Goal: Register for event/course

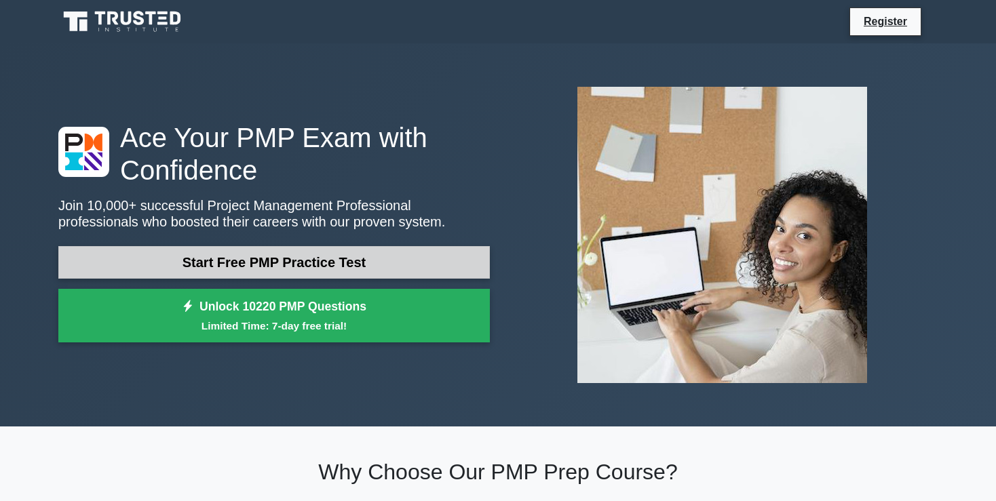
click at [380, 268] on link "Start Free PMP Practice Test" at bounding box center [273, 262] width 431 height 33
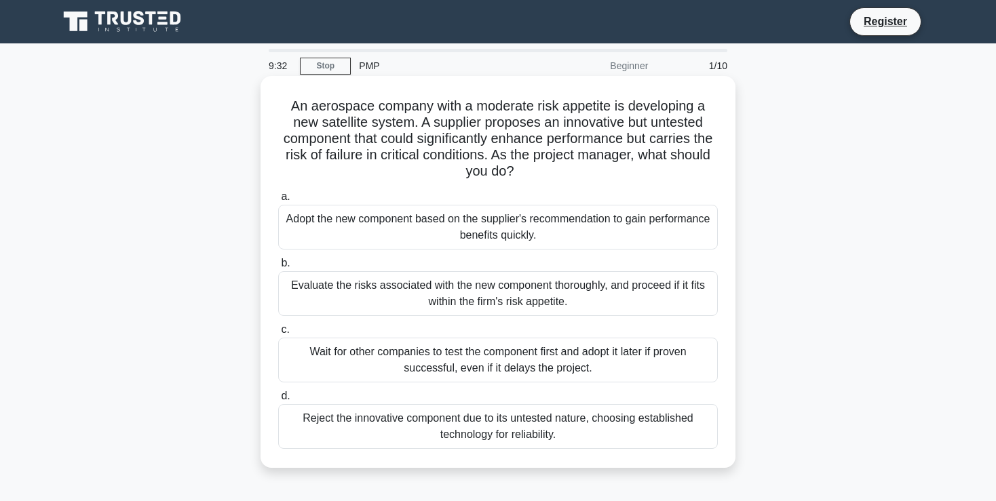
click at [326, 286] on div "Evaluate the risks associated with the new component thoroughly, and proceed if…" at bounding box center [497, 293] width 439 height 45
click at [278, 268] on input "b. Evaluate the risks associated with the new component thoroughly, and proceed…" at bounding box center [278, 263] width 0 height 9
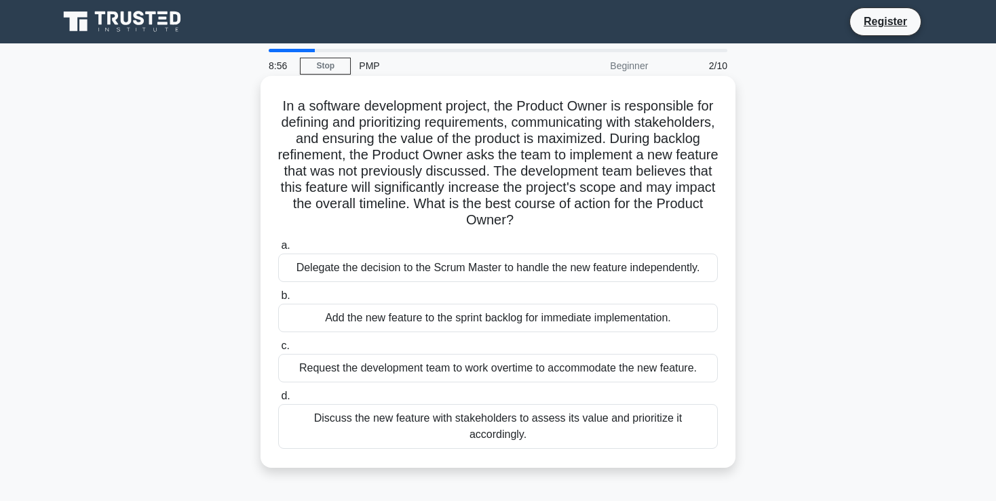
click at [438, 421] on div "Discuss the new feature with stakeholders to assess its value and prioritize it…" at bounding box center [497, 426] width 439 height 45
click at [278, 401] on input "d. Discuss the new feature with stakeholders to assess its value and prioritize…" at bounding box center [278, 396] width 0 height 9
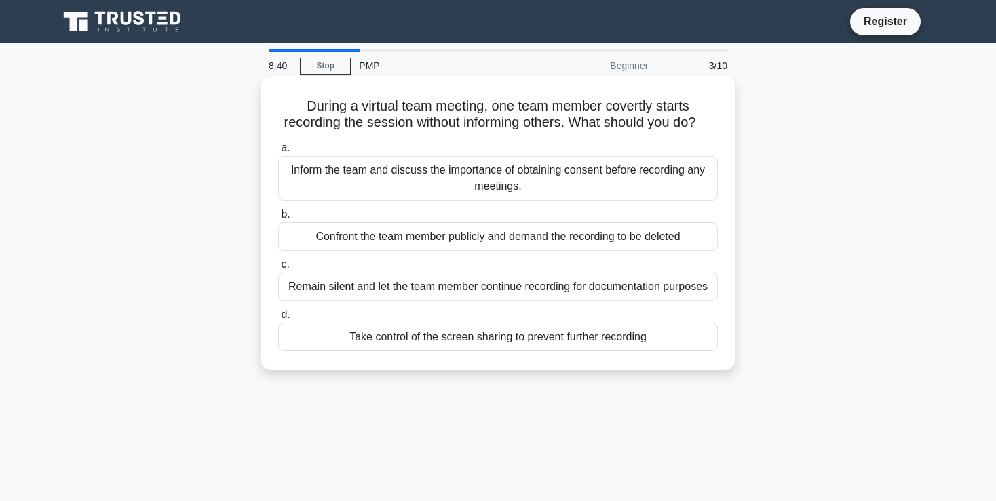
click at [343, 178] on div "Inform the team and discuss the importance of obtaining consent before recordin…" at bounding box center [497, 178] width 439 height 45
click at [278, 153] on input "a. Inform the team and discuss the importance of obtaining consent before recor…" at bounding box center [278, 148] width 0 height 9
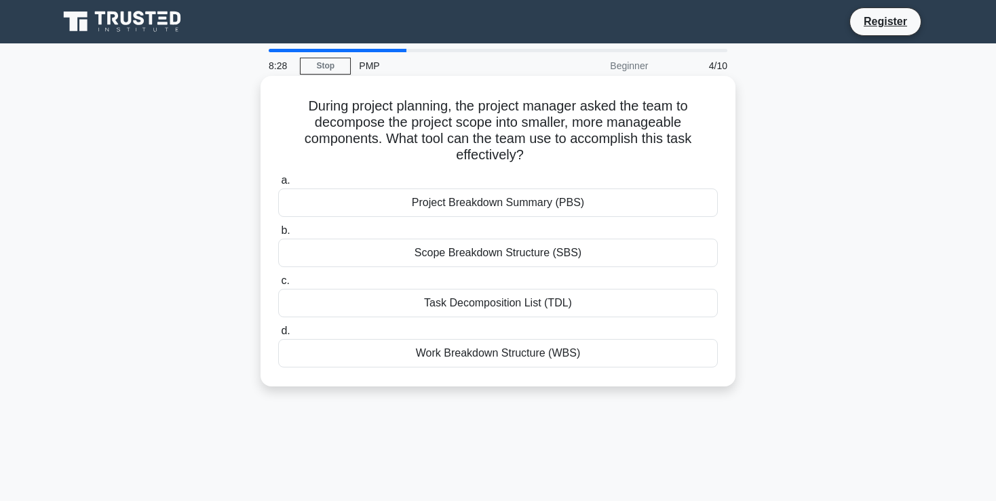
click at [400, 351] on div "Work Breakdown Structure (WBS)" at bounding box center [497, 353] width 439 height 28
click at [278, 336] on input "d. Work Breakdown Structure (WBS)" at bounding box center [278, 331] width 0 height 9
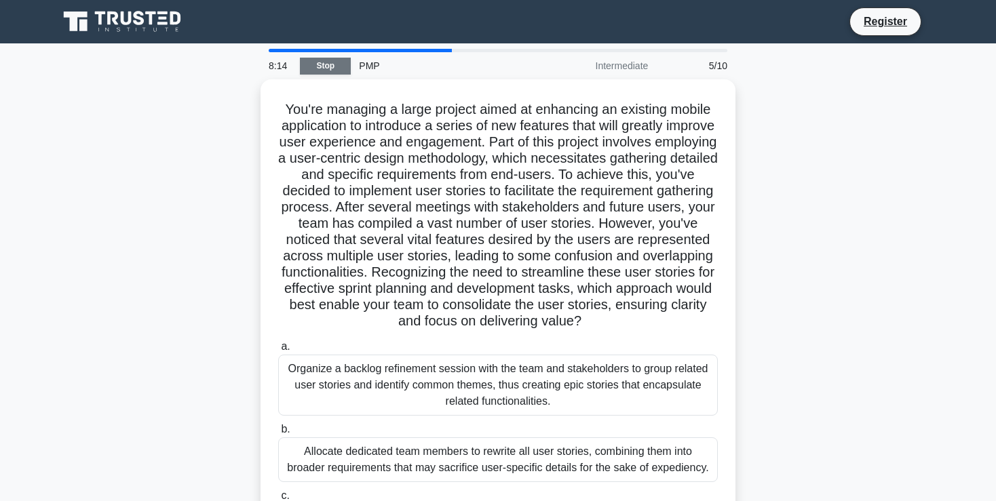
click at [310, 71] on link "Stop" at bounding box center [325, 66] width 51 height 17
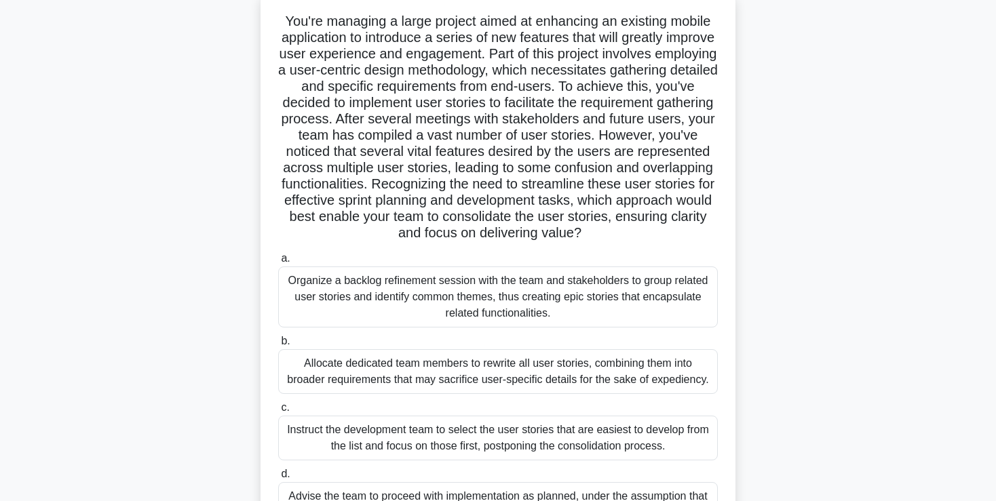
scroll to position [150, 0]
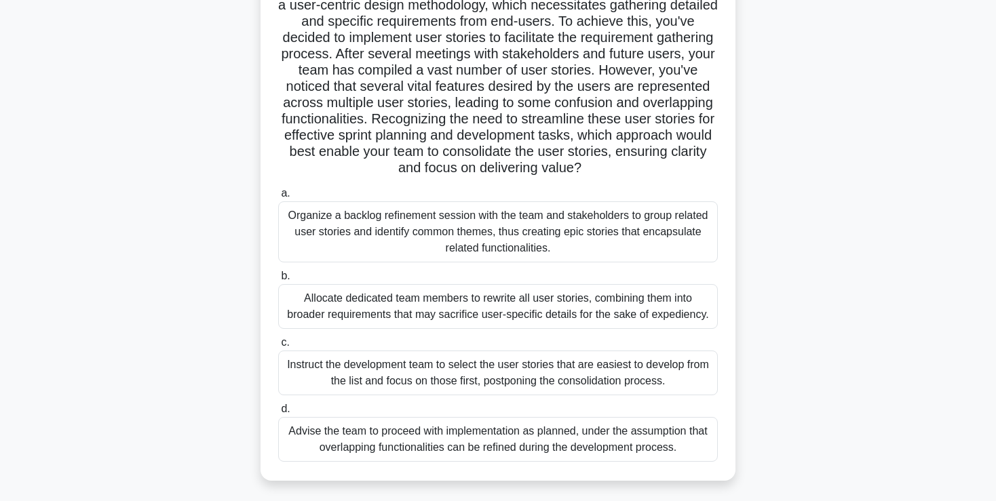
click at [399, 235] on div "Organize a backlog refinement session with the team and stakeholders to group r…" at bounding box center [497, 231] width 439 height 61
click at [278, 198] on input "a. Organize a backlog refinement session with the team and stakeholders to grou…" at bounding box center [278, 193] width 0 height 9
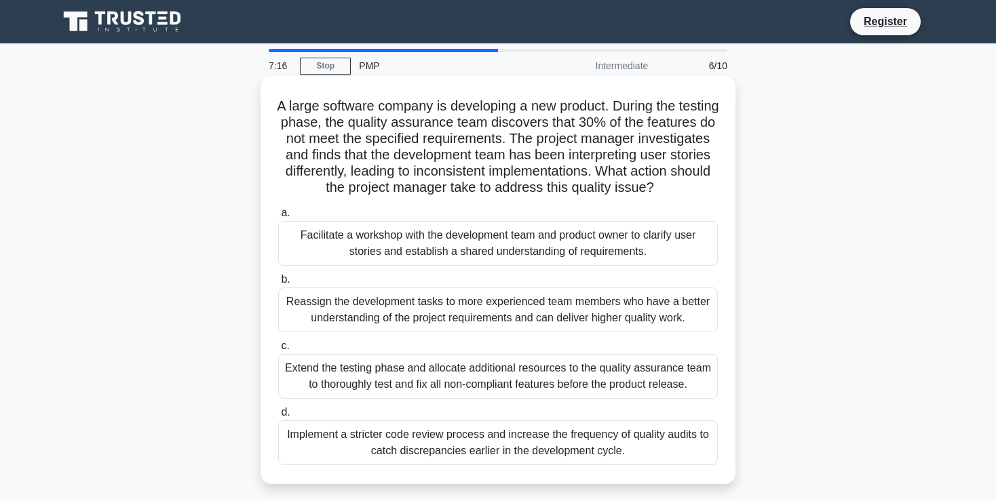
scroll to position [0, 0]
click at [620, 242] on div "Facilitate a workshop with the development team and product owner to clarify us…" at bounding box center [497, 243] width 439 height 45
click at [278, 218] on input "a. Facilitate a workshop with the development team and product owner to clarify…" at bounding box center [278, 213] width 0 height 9
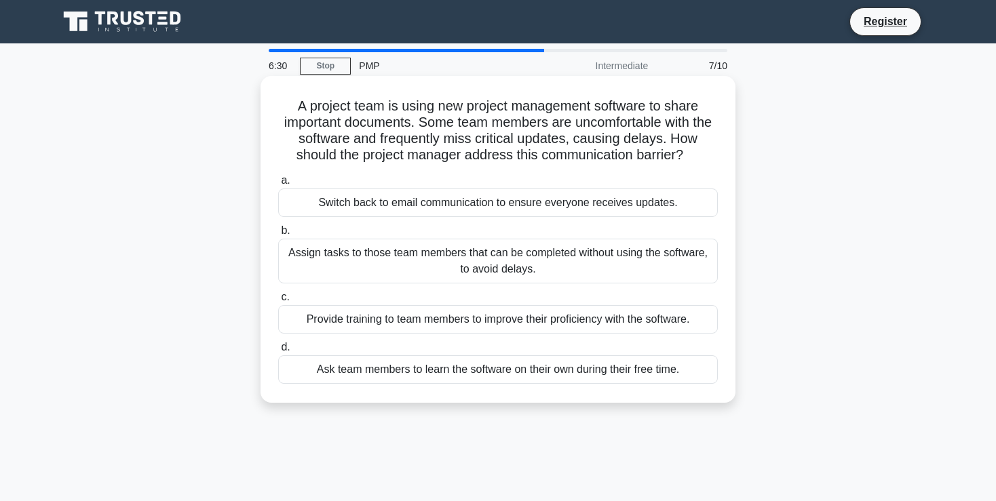
click at [601, 320] on div "Provide training to team members to improve their proficiency with the software." at bounding box center [497, 319] width 439 height 28
click at [278, 302] on input "c. Provide training to team members to improve their proficiency with the softw…" at bounding box center [278, 297] width 0 height 9
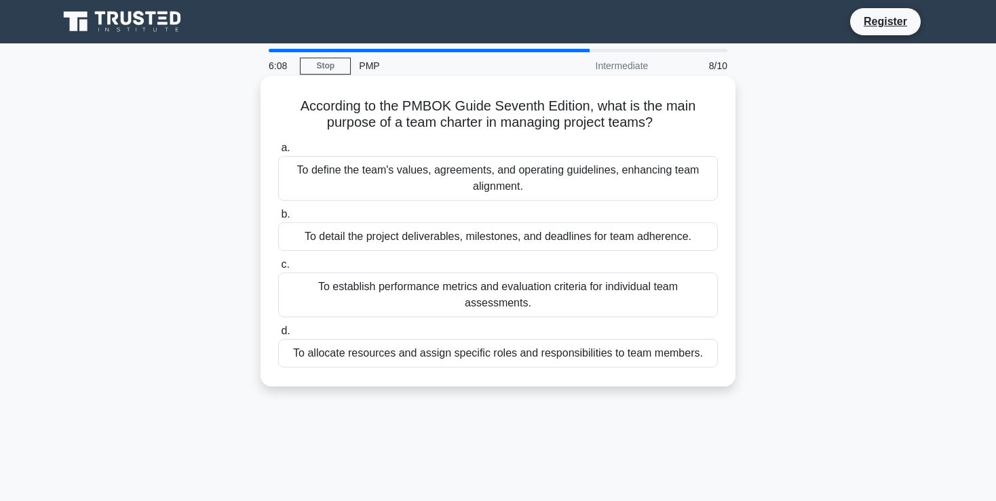
click at [581, 237] on div "To detail the project deliverables, milestones, and deadlines for team adherenc…" at bounding box center [497, 236] width 439 height 28
click at [278, 219] on input "b. To detail the project deliverables, milestones, and deadlines for team adher…" at bounding box center [278, 214] width 0 height 9
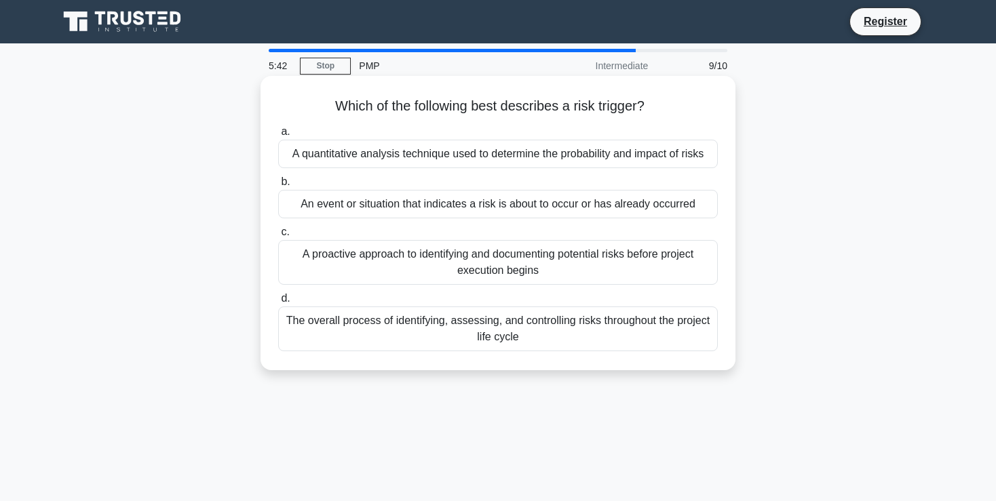
click at [557, 323] on div "The overall process of identifying, assessing, and controlling risks throughout…" at bounding box center [497, 329] width 439 height 45
click at [278, 303] on input "d. The overall process of identifying, assessing, and controlling risks through…" at bounding box center [278, 298] width 0 height 9
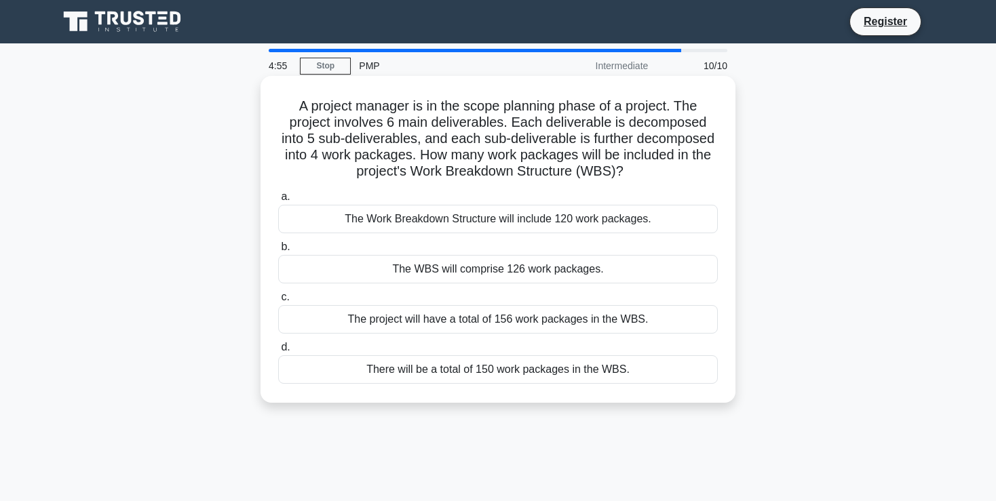
click at [517, 222] on div "The Work Breakdown Structure will include 120 work packages." at bounding box center [497, 219] width 439 height 28
click at [278, 201] on input "a. The Work Breakdown Structure will include 120 work packages." at bounding box center [278, 197] width 0 height 9
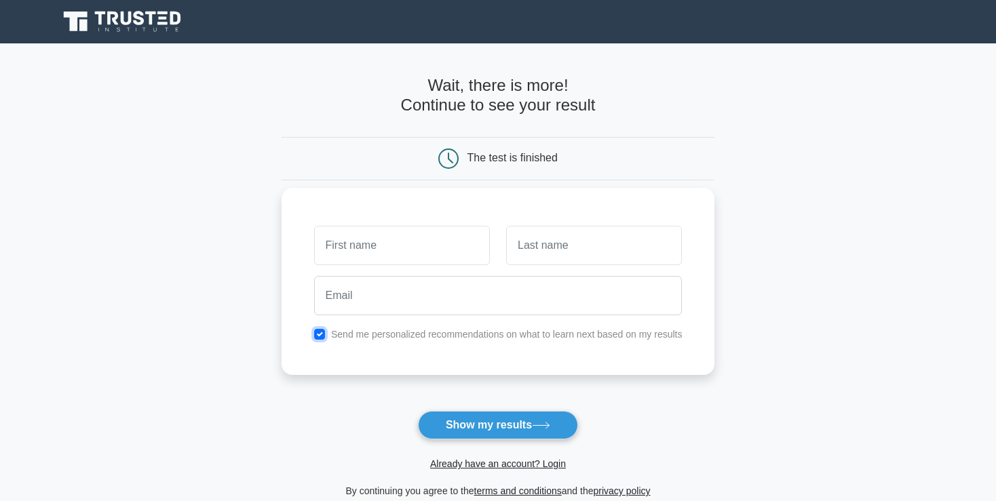
click at [322, 335] on input "checkbox" at bounding box center [319, 334] width 11 height 11
checkbox input "false"
click at [378, 255] on input "text" at bounding box center [402, 245] width 176 height 39
type input "prm"
type input "support"
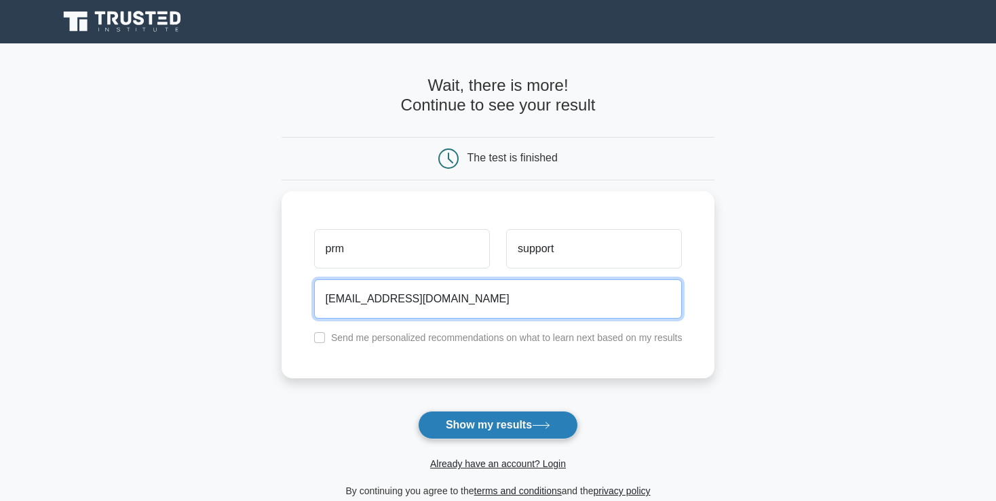
type input "dxmpms2020@gmail.com"
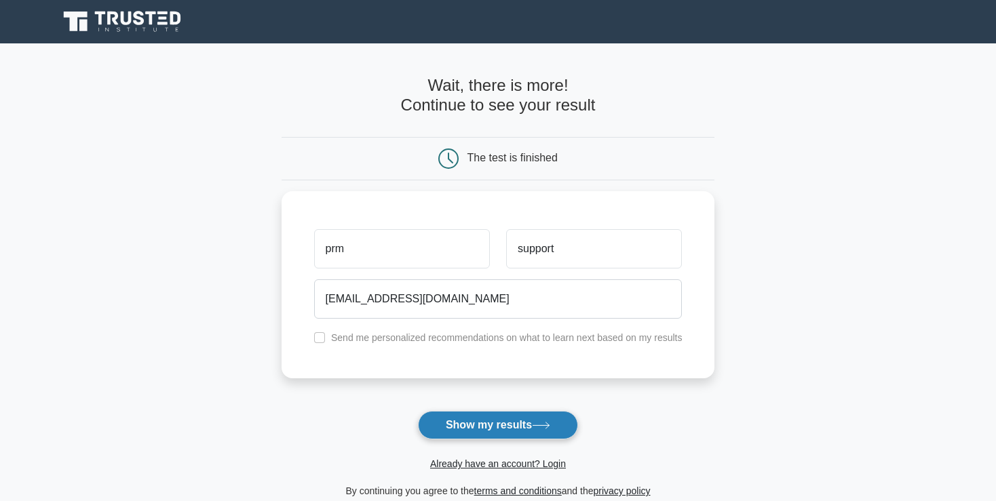
click at [475, 412] on button "Show my results" at bounding box center [498, 425] width 160 height 28
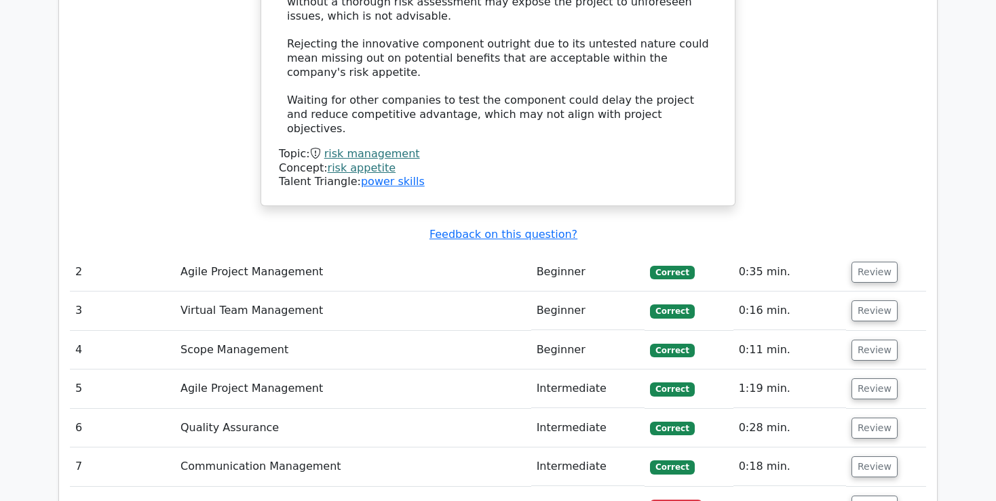
scroll to position [1843, 0]
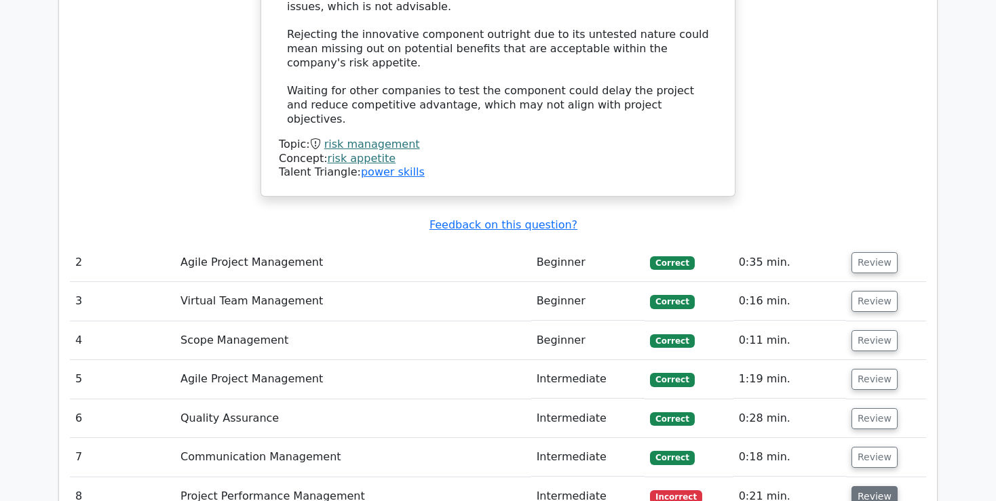
click at [866, 486] on button "Review" at bounding box center [874, 496] width 46 height 21
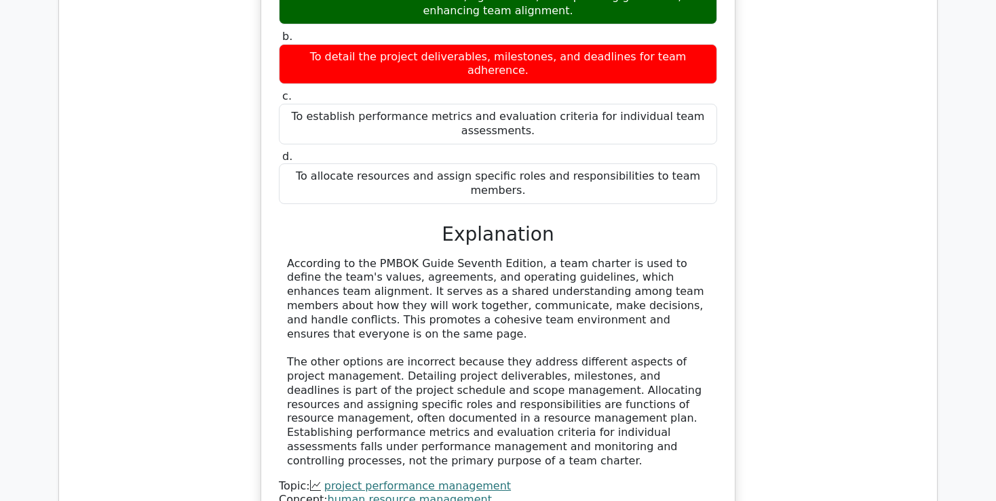
scroll to position [2545, 0]
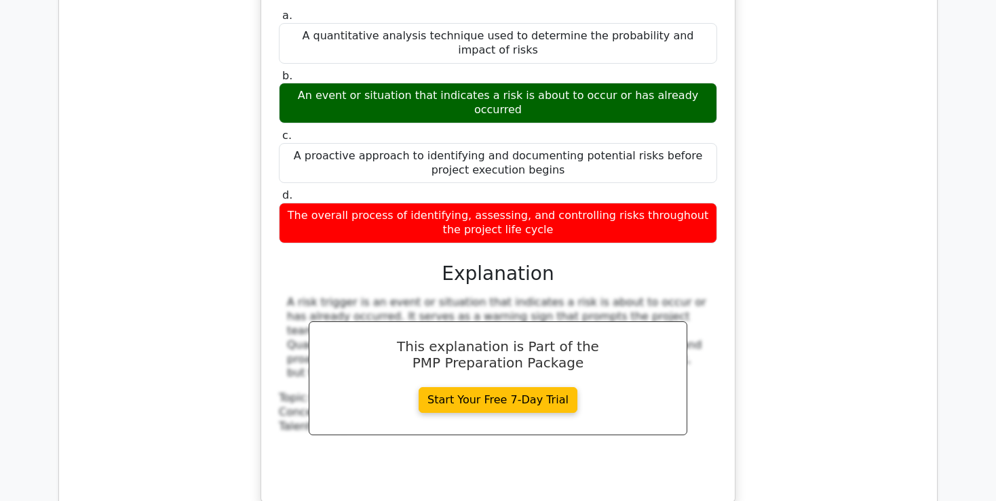
scroll to position [3104, 0]
